Goal: Task Accomplishment & Management: Complete application form

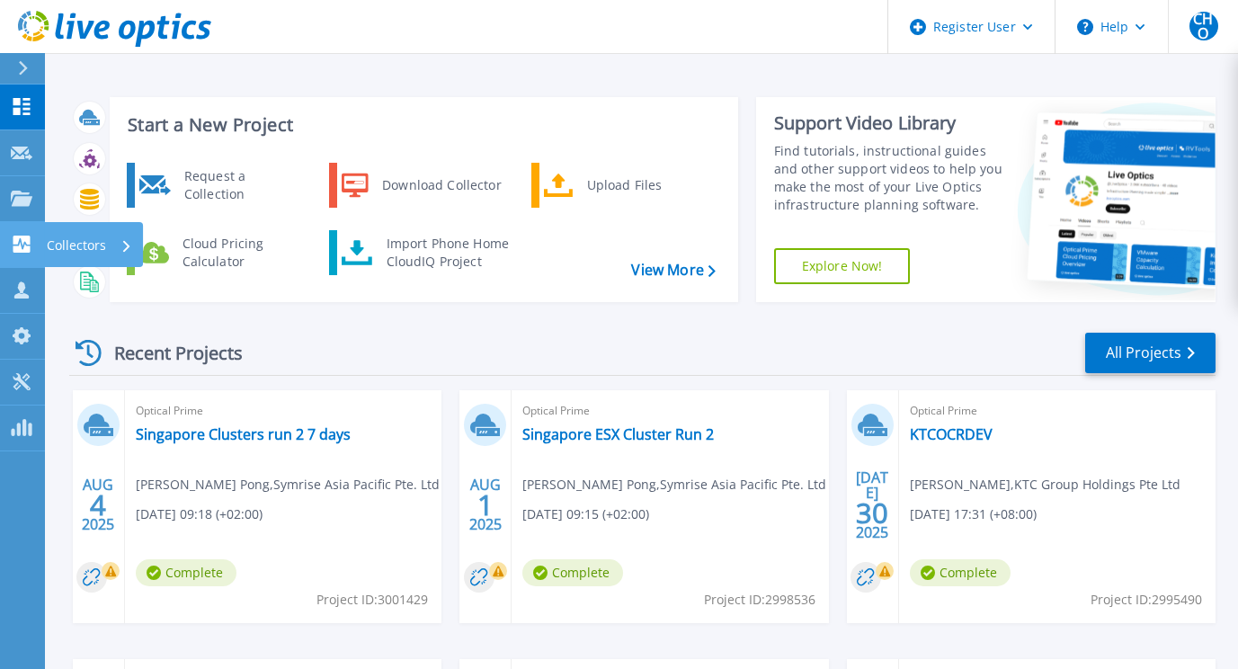
click at [40, 256] on link "Collectors Collectors" at bounding box center [22, 245] width 45 height 46
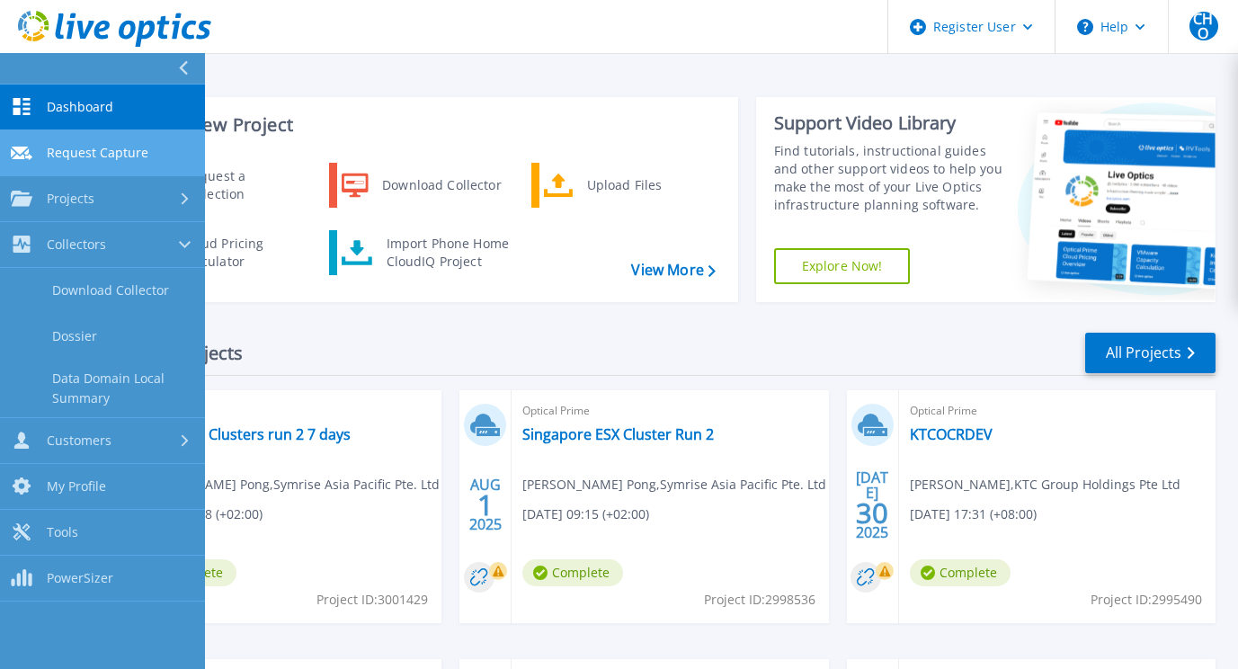
click at [90, 152] on span "Request Capture" at bounding box center [98, 153] width 102 height 16
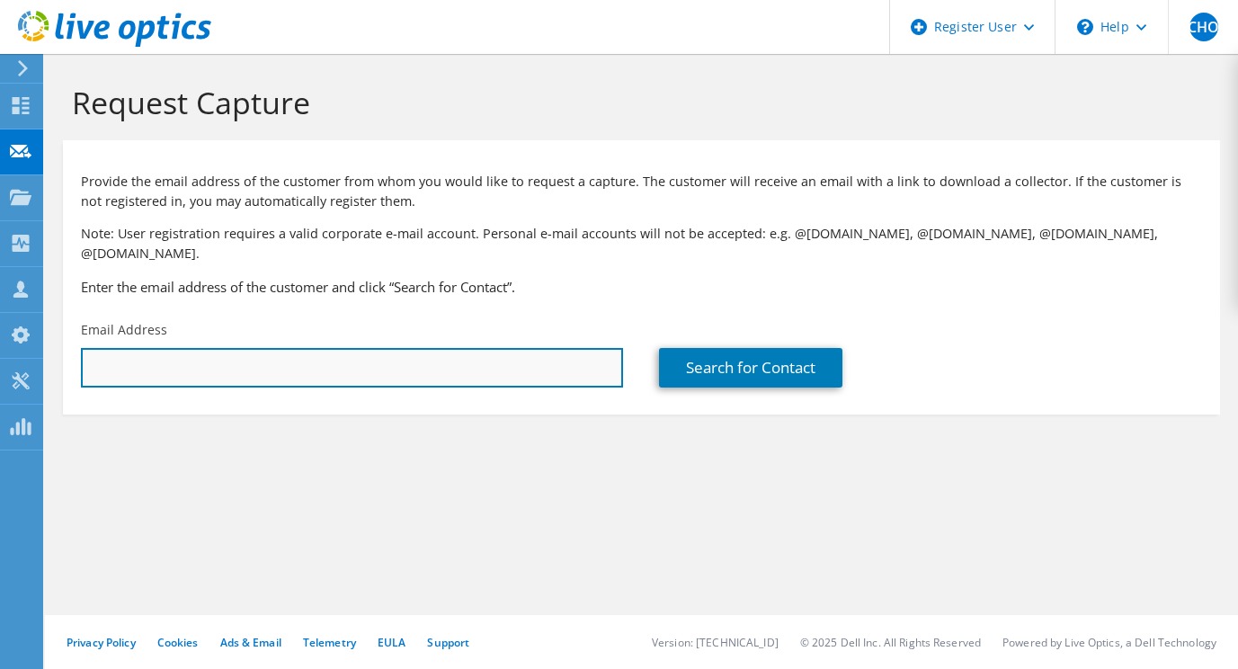
click at [177, 360] on input "text" at bounding box center [352, 368] width 542 height 40
paste input "[PERSON_NAME][EMAIL_ADDRESS][DOMAIN_NAME]"
type input "jeffy.soh.xisll@resonac.com"
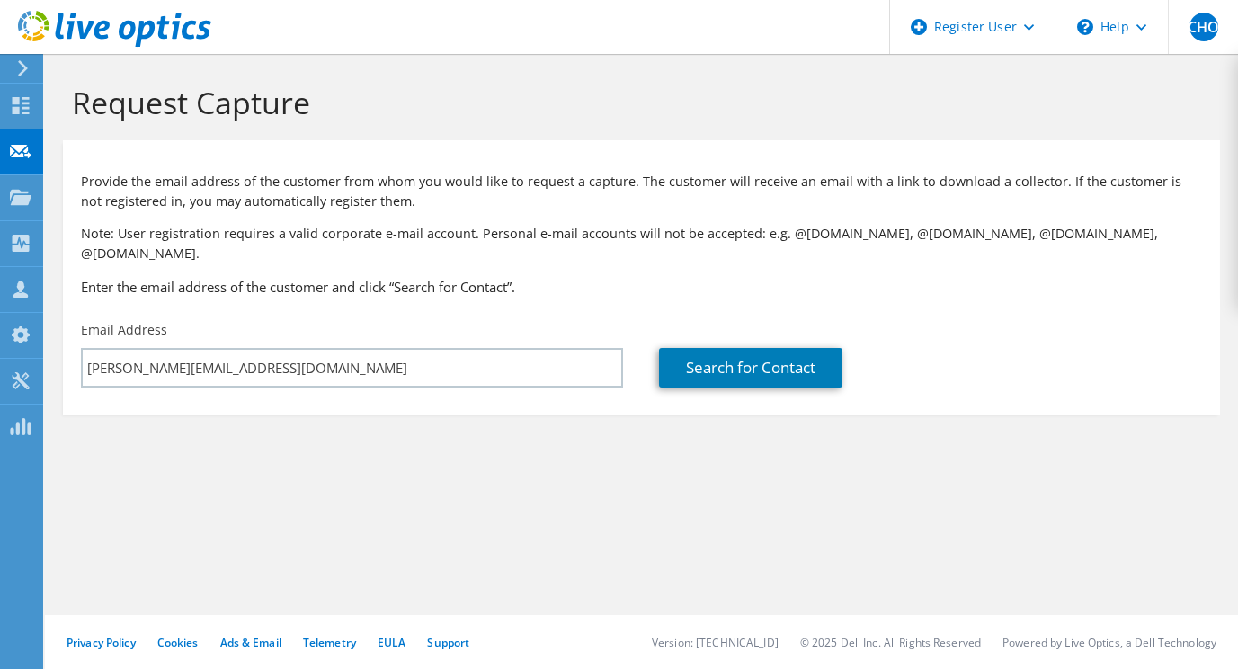
click at [367, 406] on section "Request Capture Provide the email address of the customer from whom you would l…" at bounding box center [641, 279] width 1193 height 450
click at [746, 350] on link "Search for Contact" at bounding box center [750, 368] width 183 height 40
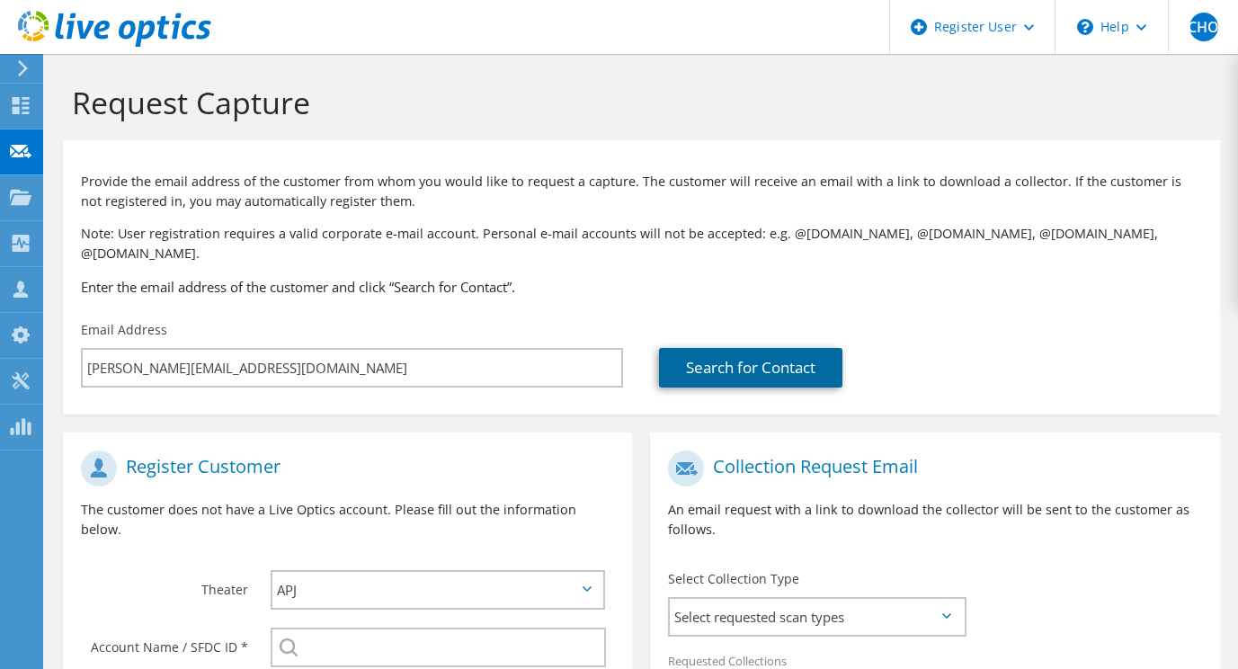
scroll to position [270, 0]
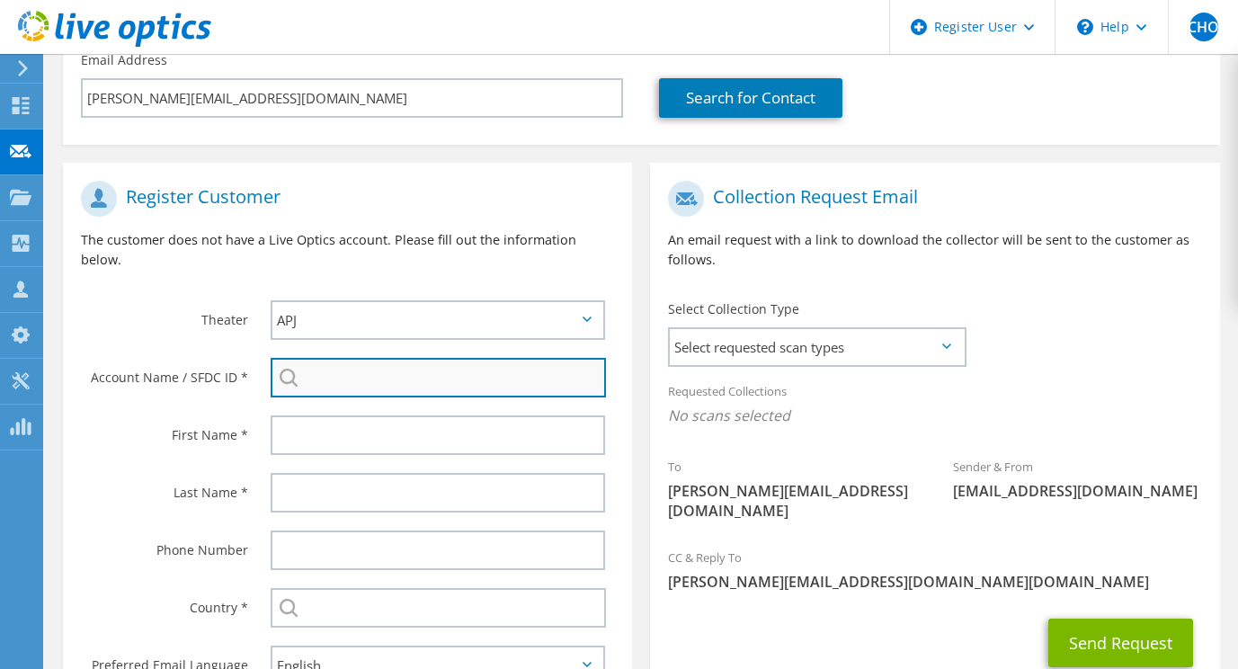
click at [499, 358] on input "search" at bounding box center [438, 378] width 335 height 40
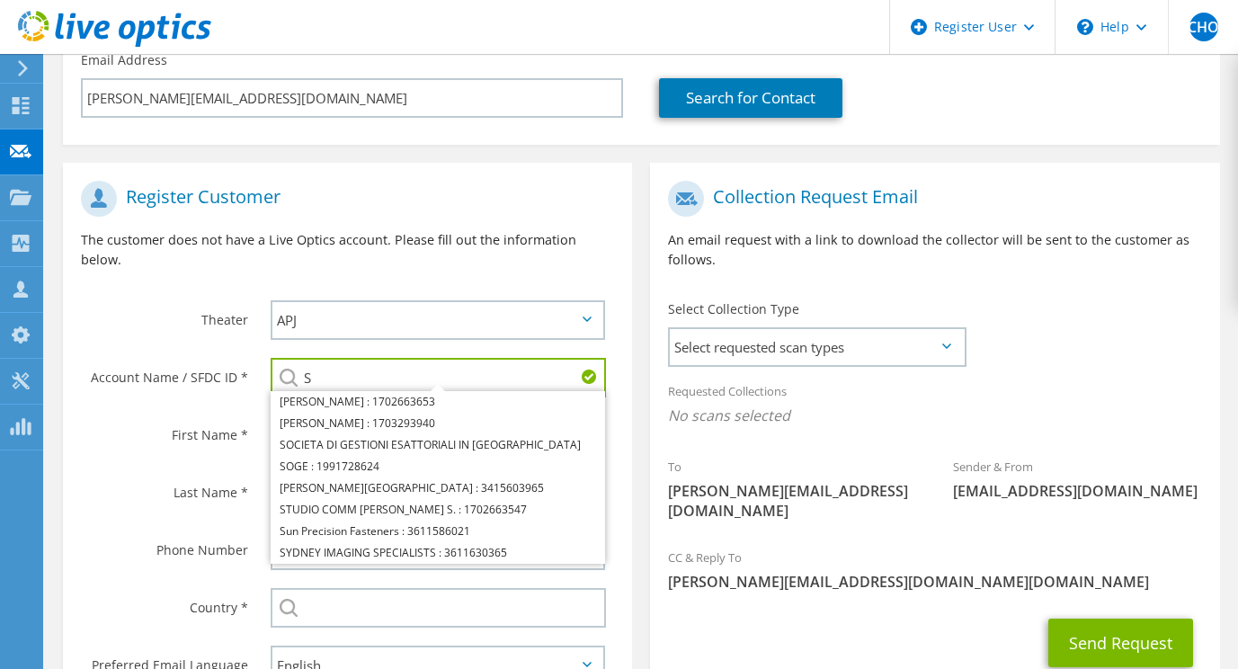
type input "SHOWA DENKO HD SINGAPORE"
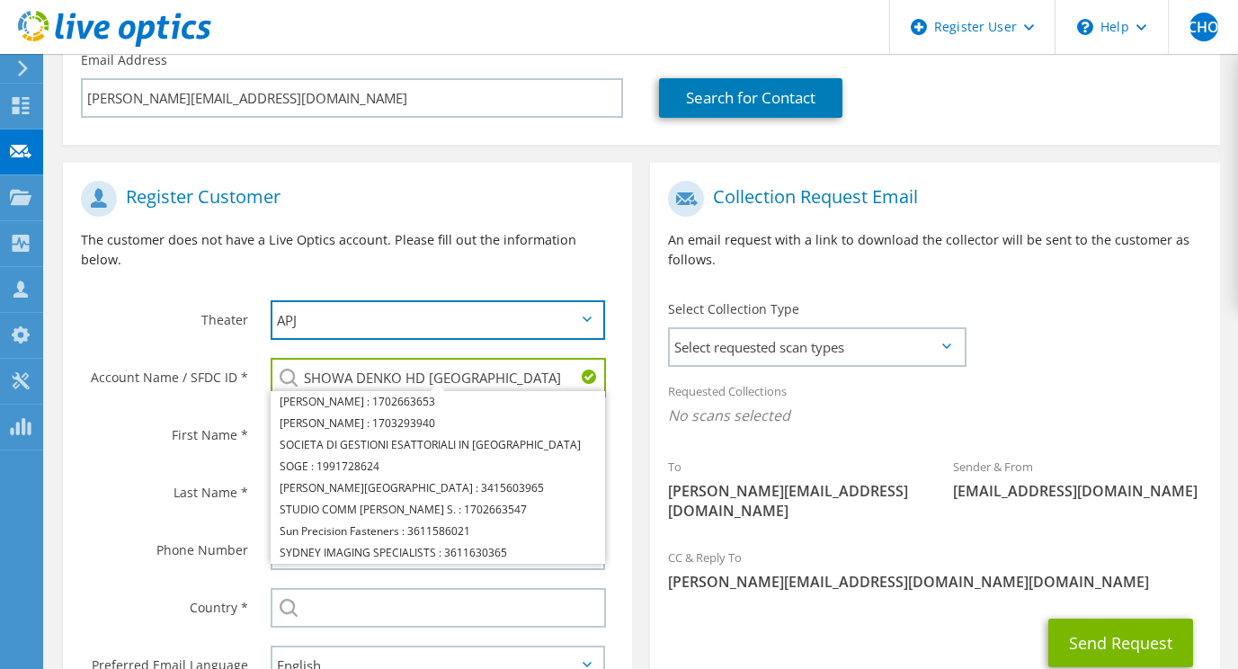
type input "Jun Hong"
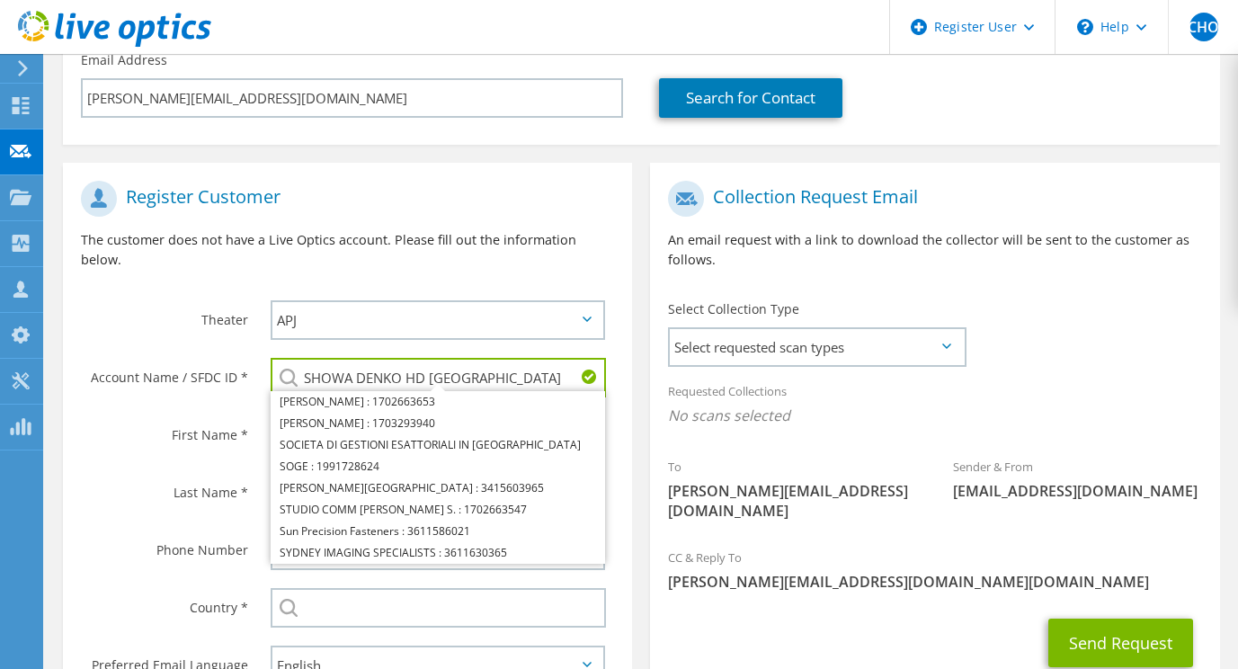
type input "Wong"
type input "[GEOGRAPHIC_DATA]"
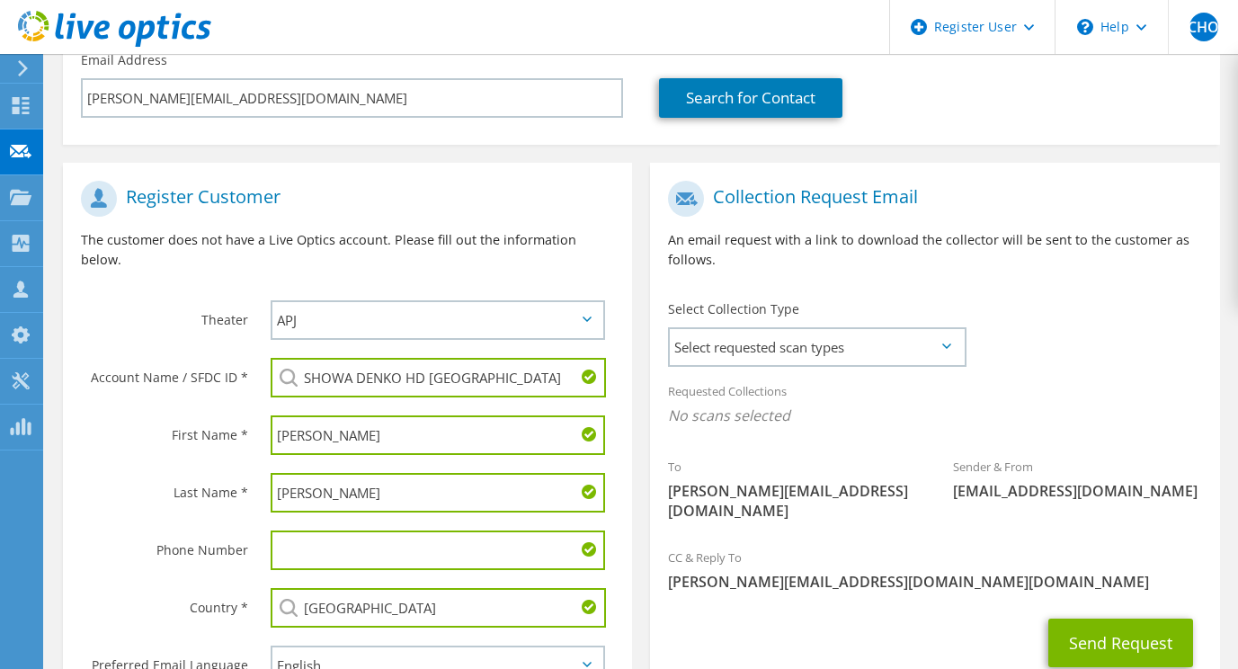
click at [427, 415] on input "Jun Hong" at bounding box center [438, 435] width 334 height 40
type input "S"
type input "Jeffy"
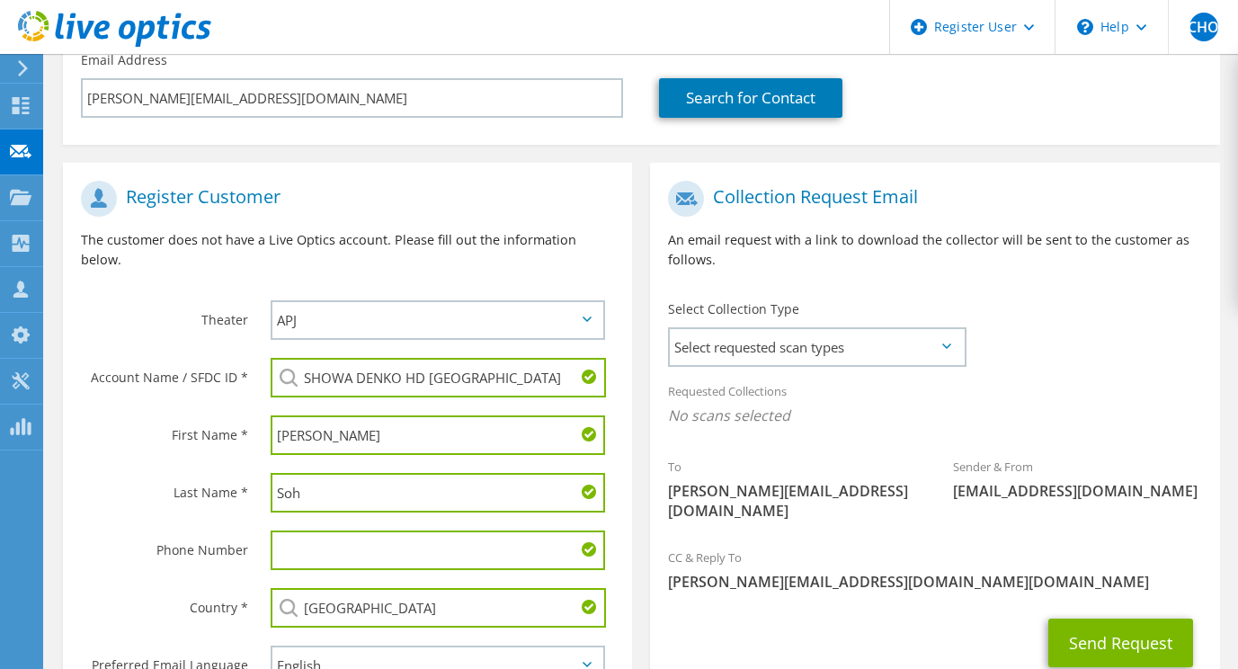
type input "Soh"
click at [181, 530] on label "Phone Number" at bounding box center [164, 544] width 167 height 29
click at [931, 300] on div "Select Collection Type Select requested scan types Server Virtualization Optica…" at bounding box center [816, 331] width 297 height 63
click at [867, 337] on span "Select requested scan types" at bounding box center [816, 347] width 293 height 36
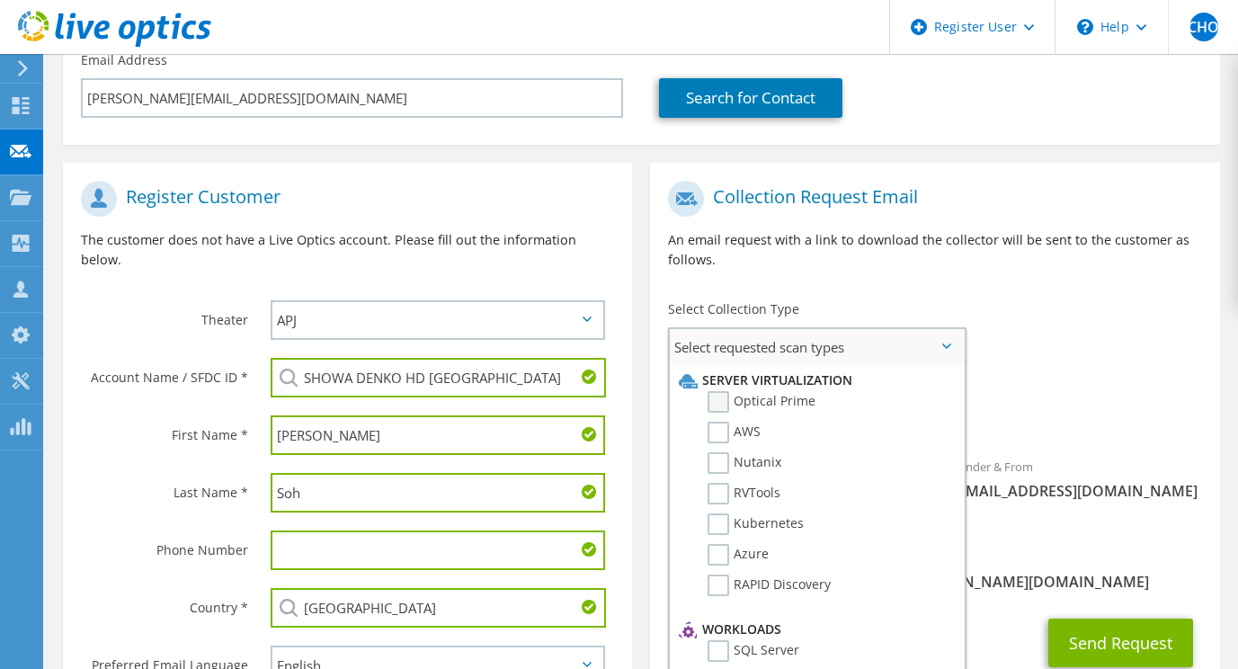
click at [795, 391] on label "Optical Prime" at bounding box center [761, 402] width 108 height 22
click at [0, 0] on input "Optical Prime" at bounding box center [0, 0] width 0 height 0
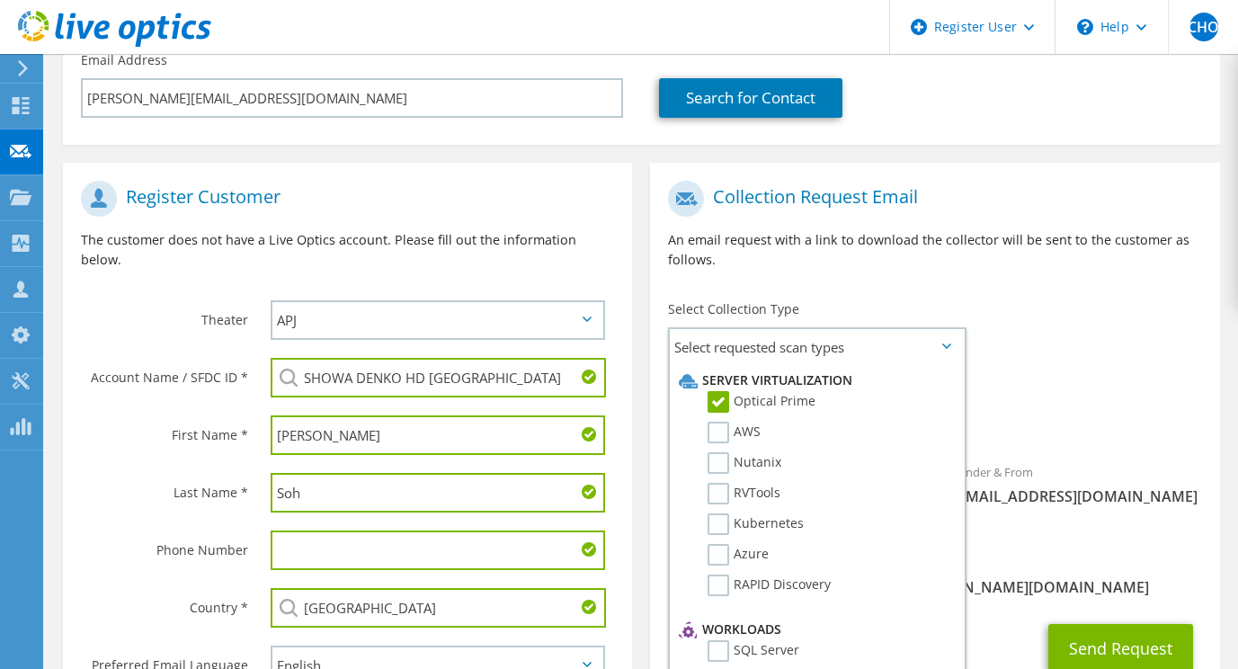
click at [998, 285] on div "To jeffy.soh.xisll@resonac.com Sender & From liveoptics@liveoptics.com" at bounding box center [934, 358] width 569 height 372
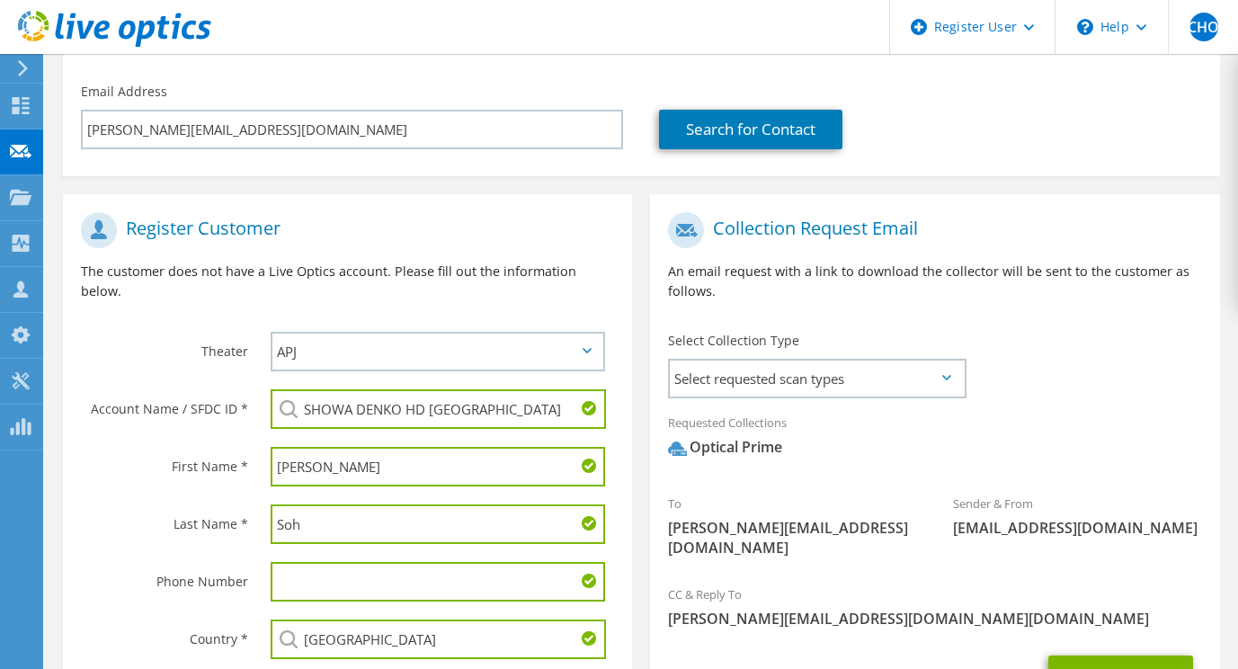
scroll to position [376, 0]
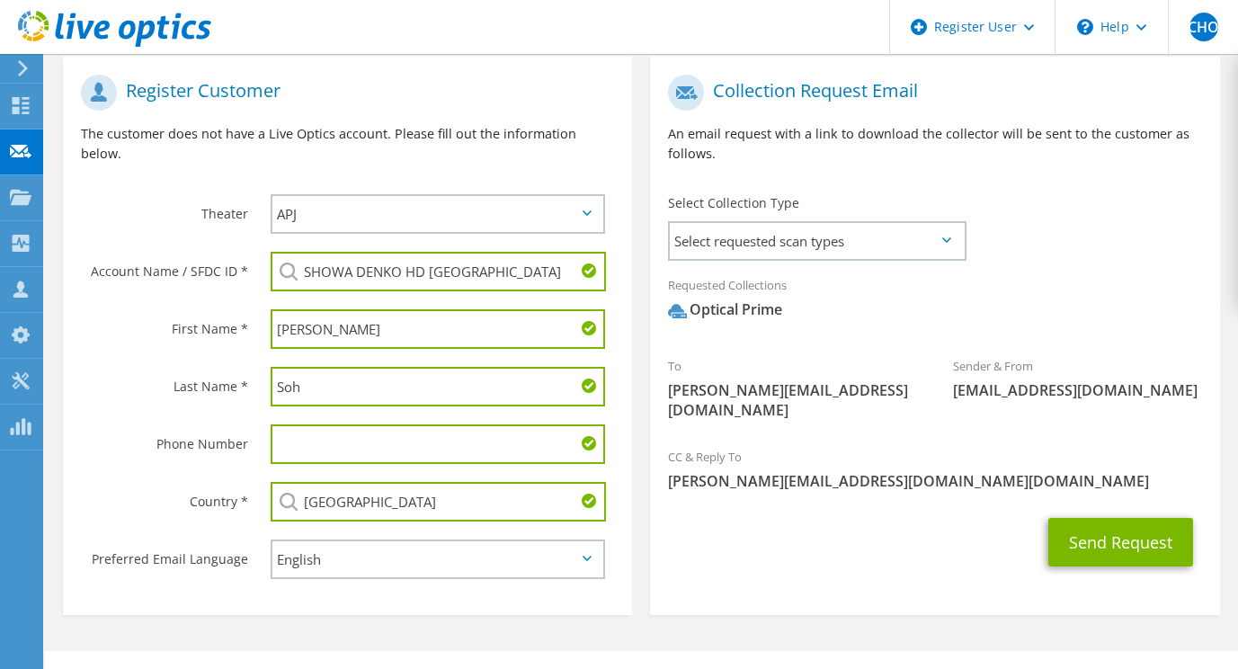
click at [1096, 299] on span "Optical Prime" at bounding box center [934, 314] width 533 height 30
click at [1108, 518] on button "Send Request" at bounding box center [1120, 542] width 145 height 49
